Goal: Find contact information

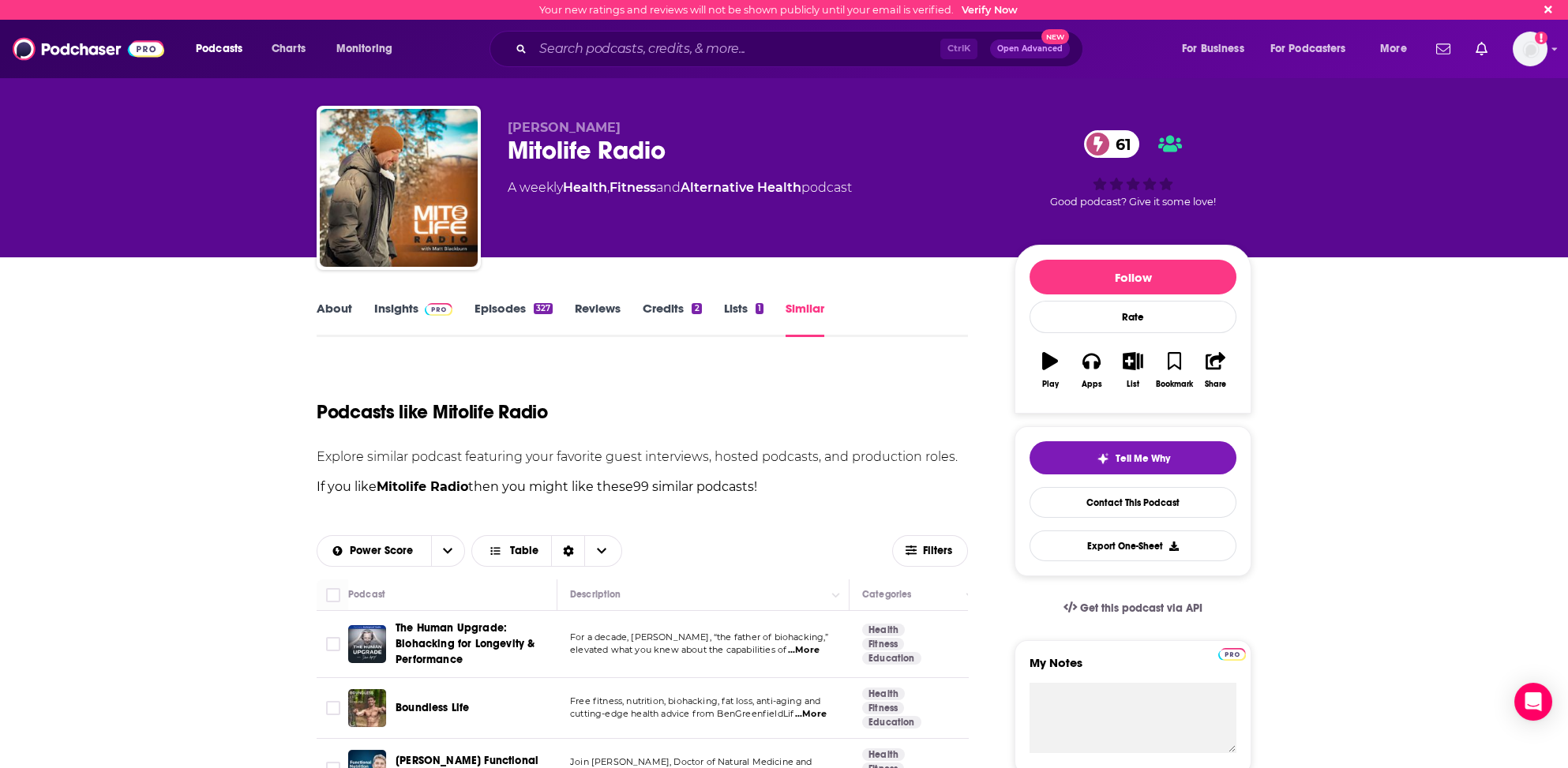
click at [389, 305] on link "Insights" at bounding box center [413, 318] width 78 height 36
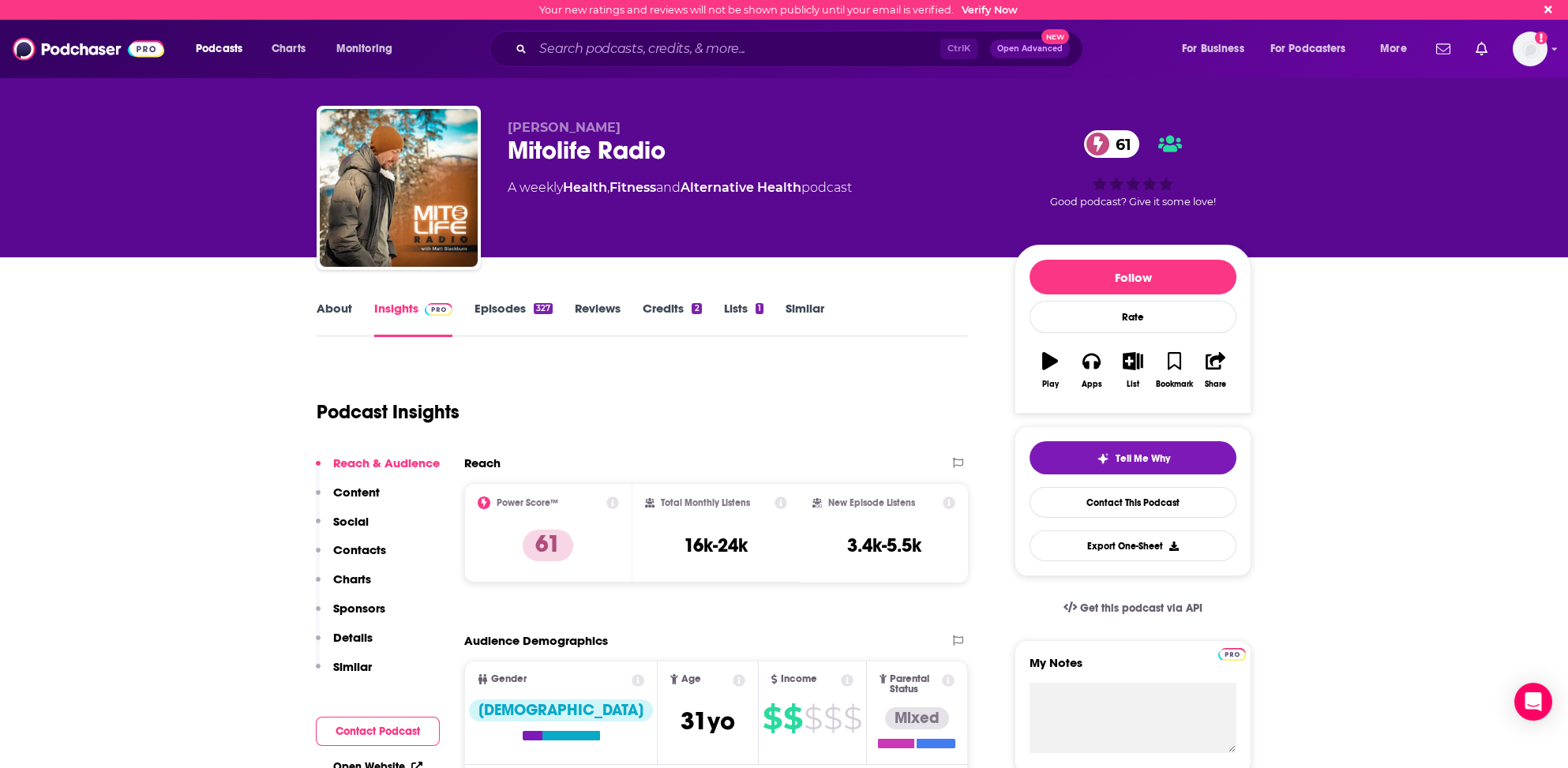
click at [352, 547] on p "Contacts" at bounding box center [359, 549] width 53 height 15
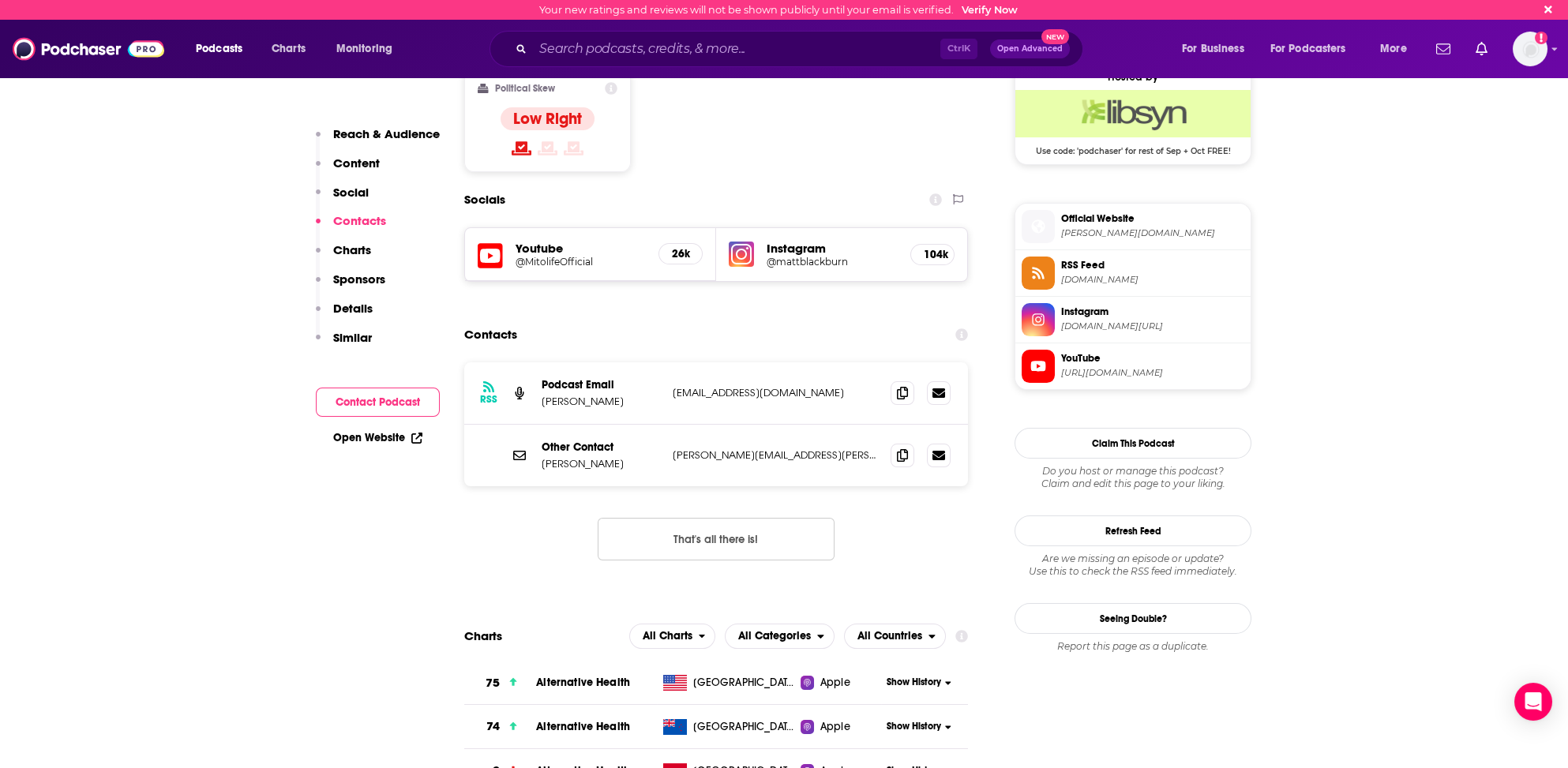
scroll to position [1298, 0]
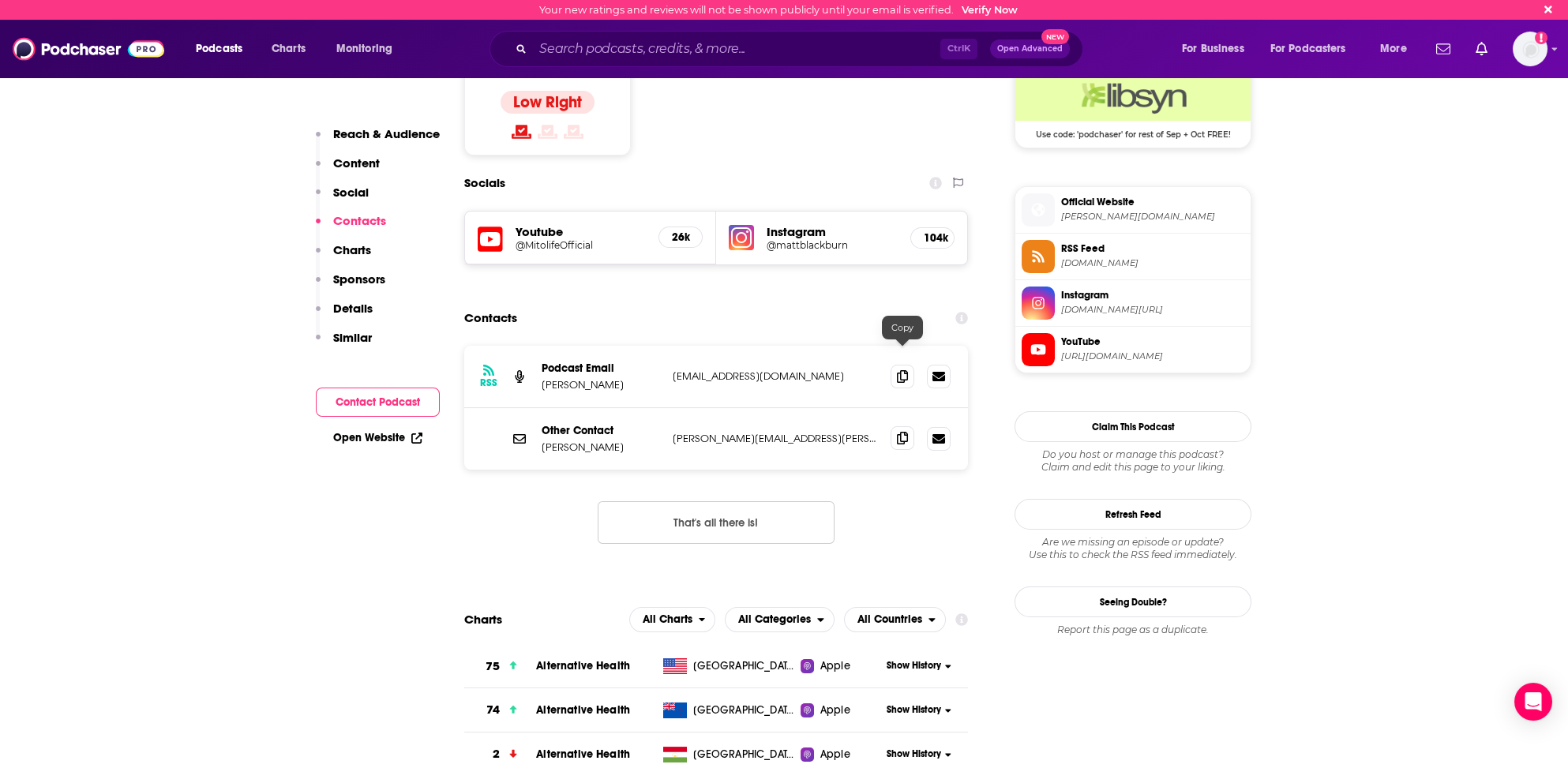
click at [901, 432] on icon at bounding box center [903, 437] width 11 height 12
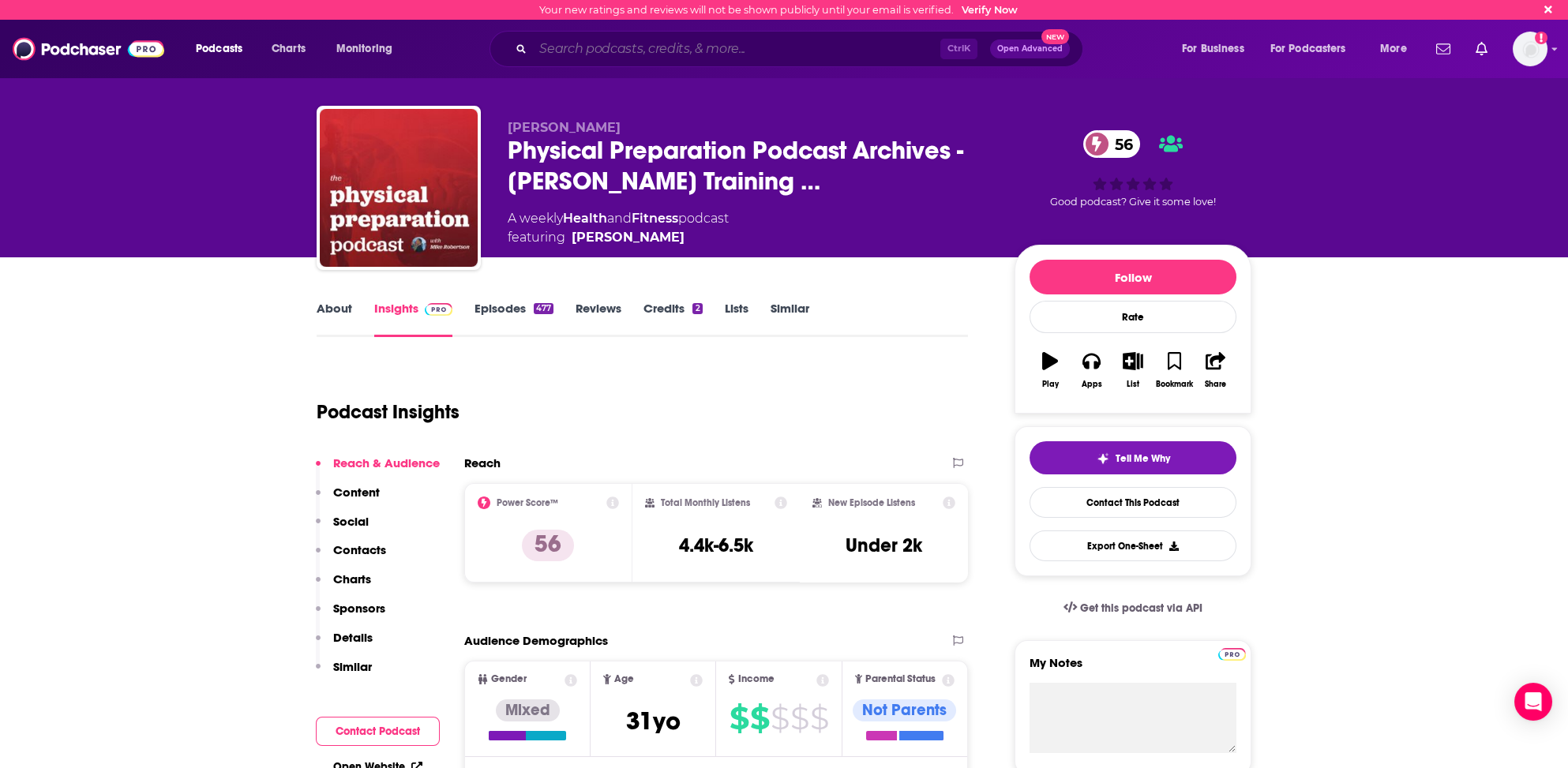
click at [578, 49] on input "Search podcasts, credits, & more..." at bounding box center [736, 48] width 407 height 25
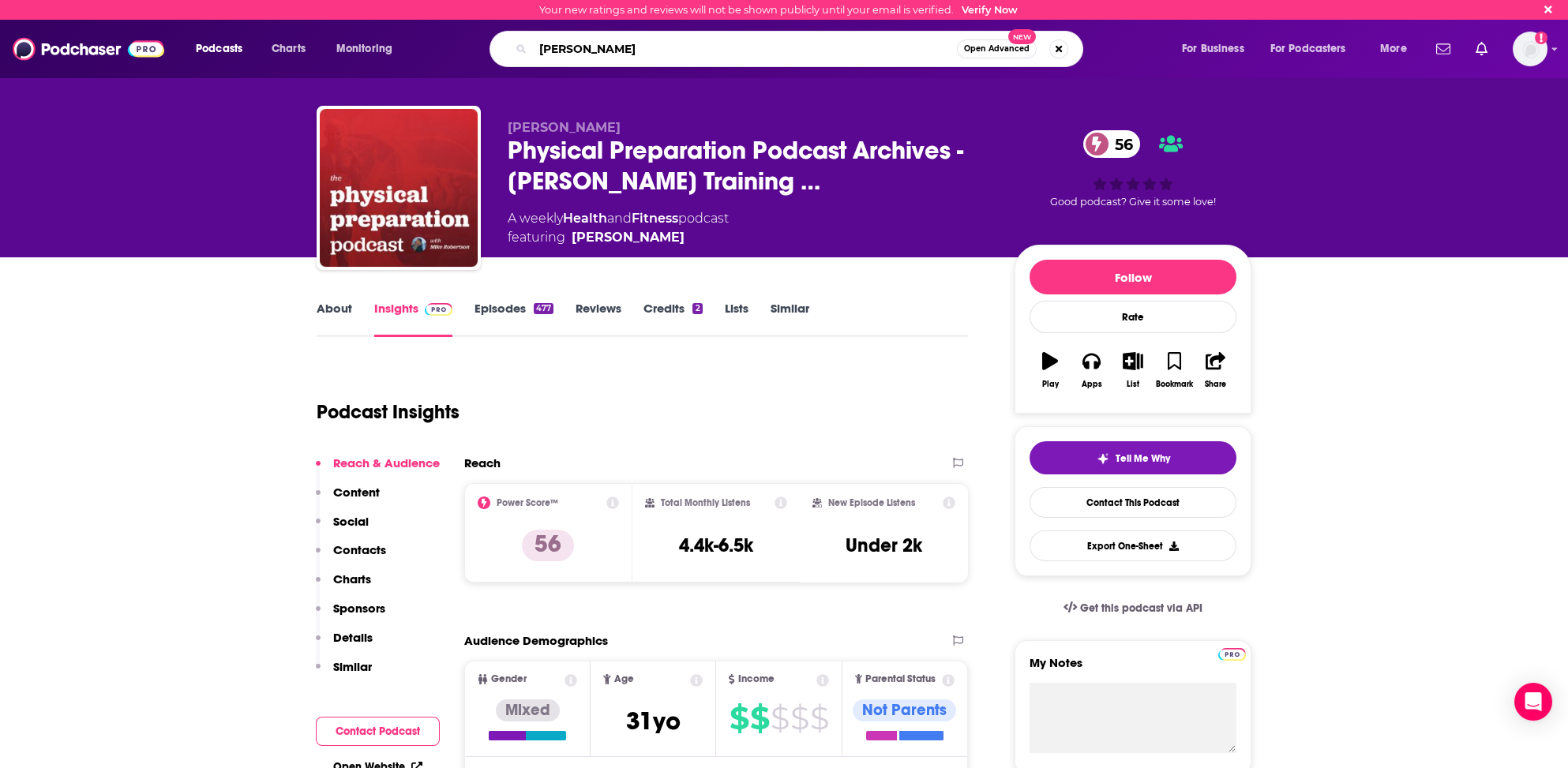
type input "[PERSON_NAME]"
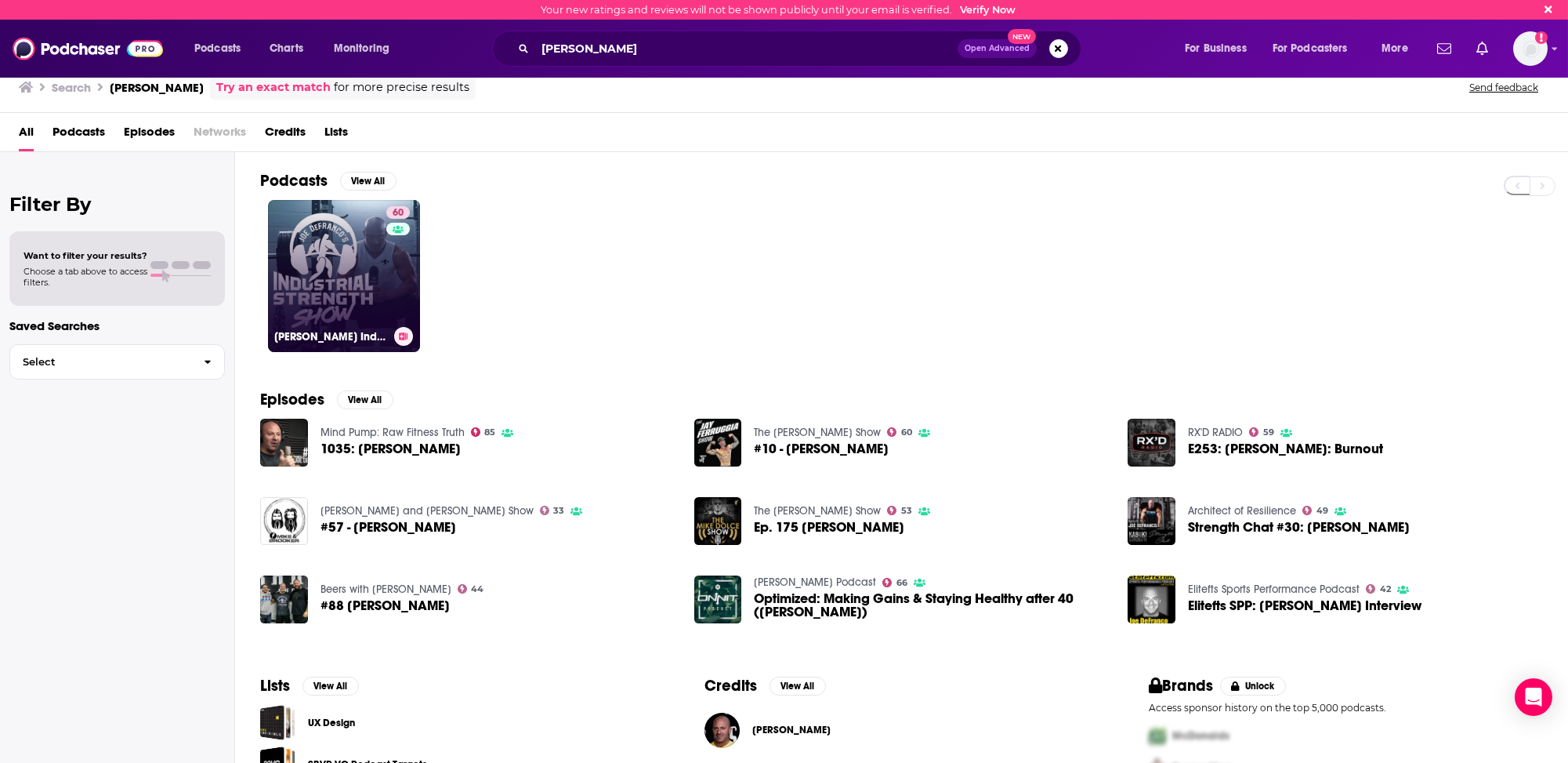
click at [287, 305] on link "60 [PERSON_NAME] Industrial Strength Show" at bounding box center [344, 276] width 152 height 152
